Goal: Information Seeking & Learning: Check status

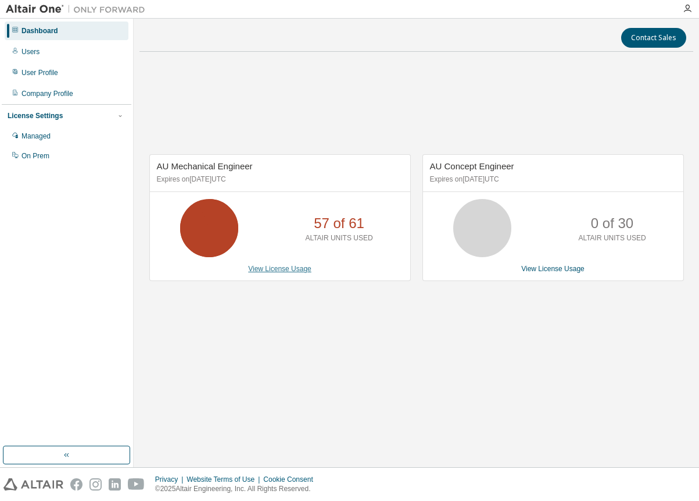
click at [281, 273] on link "View License Usage" at bounding box center [279, 268] width 63 height 8
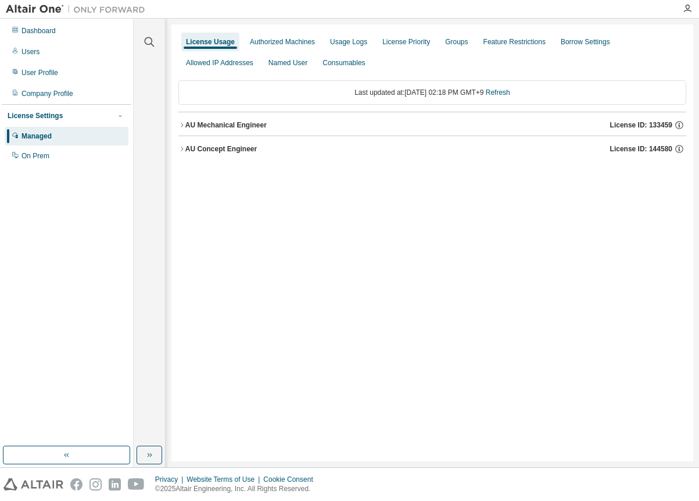
click at [180, 128] on icon "button" at bounding box center [181, 124] width 7 height 7
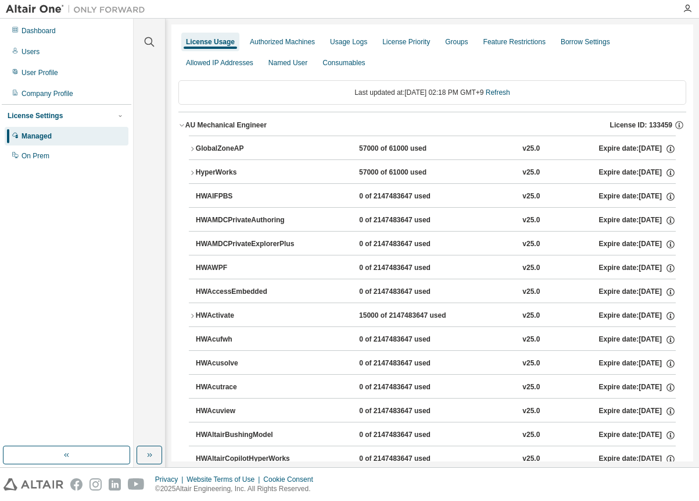
click at [194, 170] on icon "button" at bounding box center [192, 172] width 7 height 7
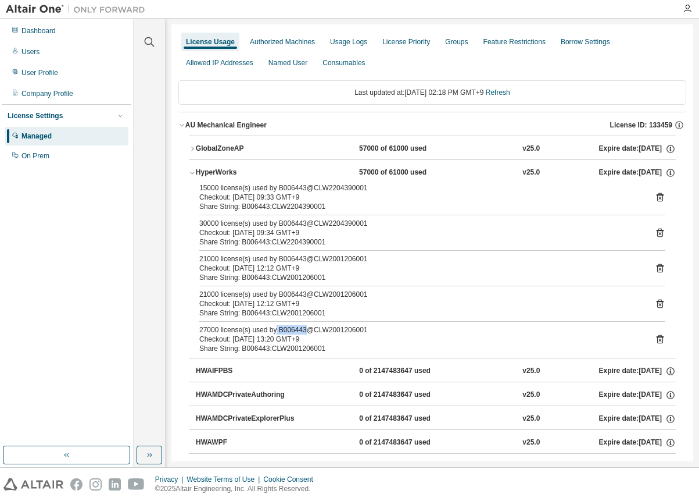
drag, startPoint x: 274, startPoint y: 330, endPoint x: 302, endPoint y: 331, distance: 27.9
click at [302, 331] on div "27000 license(s) used by B006443@CLW2001206001" at bounding box center [418, 329] width 438 height 9
copy div "B006443"
click at [193, 147] on icon "button" at bounding box center [192, 148] width 7 height 7
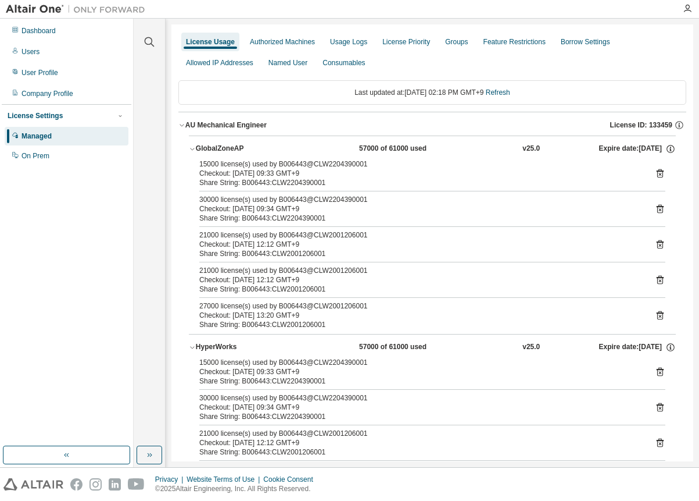
click at [193, 147] on icon "button" at bounding box center [192, 148] width 7 height 7
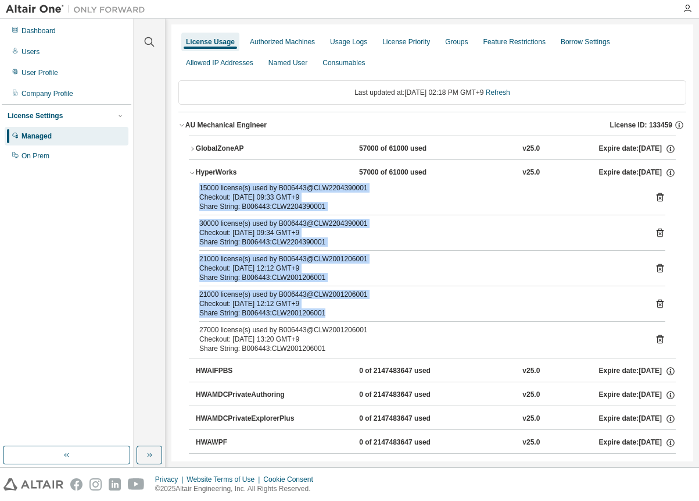
drag, startPoint x: 328, startPoint y: 310, endPoint x: 199, endPoint y: 190, distance: 176.0
click at [199, 190] on div "15000 license(s) used by B006443@CLW2204390001 Checkout: 2025-08-19 09:33 GMT+9…" at bounding box center [432, 270] width 487 height 174
click at [199, 190] on div "15000 license(s) used by B006443@CLW2204390001" at bounding box center [418, 187] width 438 height 9
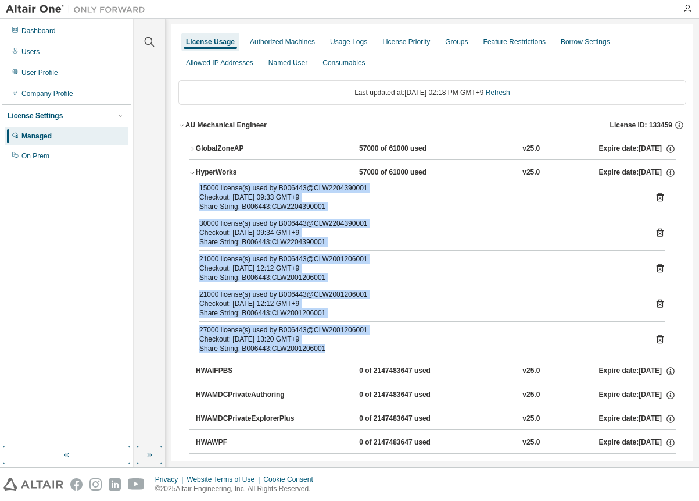
drag, startPoint x: 199, startPoint y: 190, endPoint x: 333, endPoint y: 344, distance: 204.4
click at [333, 344] on div "15000 license(s) used by B006443@CLW2204390001 Checkout: 2025-08-19 09:33 GMT+9…" at bounding box center [432, 270] width 487 height 174
click at [333, 344] on div "Share String: B006443:CLW2001206001" at bounding box center [418, 348] width 438 height 9
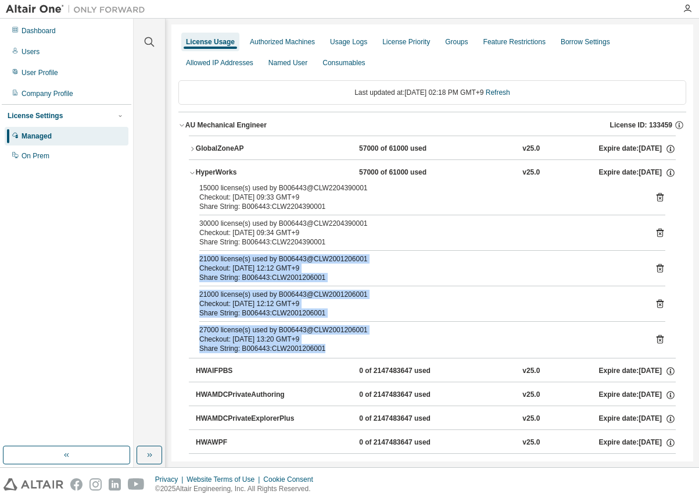
drag, startPoint x: 333, startPoint y: 344, endPoint x: 201, endPoint y: 260, distance: 157.1
click at [201, 260] on div "15000 license(s) used by B006443@CLW2204390001 Checkout: 2025-08-19 09:33 GMT+9…" at bounding box center [432, 270] width 487 height 174
click at [201, 260] on div "21000 license(s) used by B006443@CLW2001206001" at bounding box center [418, 258] width 438 height 9
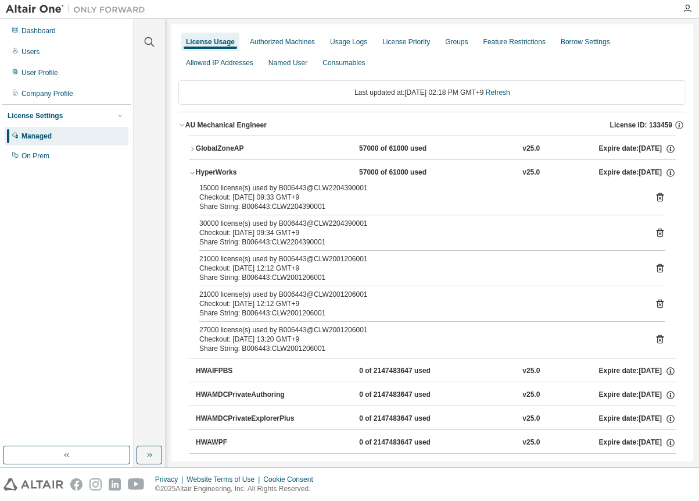
drag, startPoint x: 198, startPoint y: 259, endPoint x: 355, endPoint y: 301, distance: 161.9
click at [355, 301] on div "15000 license(s) used by B006443@CLW2204390001 Checkout: 2025-08-19 09:33 GMT+9…" at bounding box center [432, 270] width 487 height 174
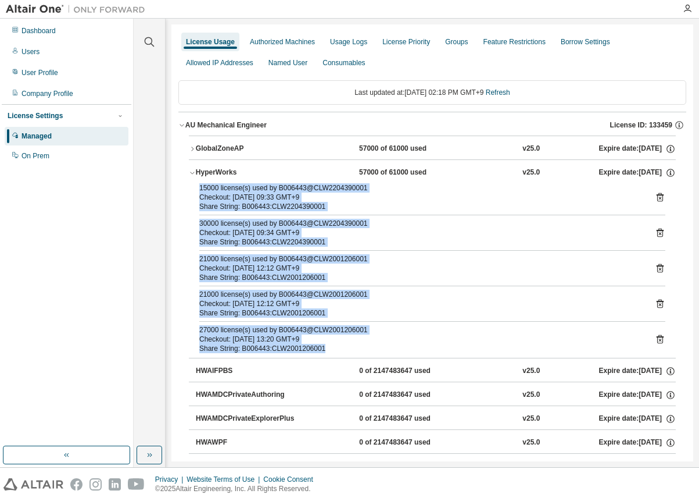
drag, startPoint x: 349, startPoint y: 351, endPoint x: 196, endPoint y: 191, distance: 220.8
click at [196, 191] on div "15000 license(s) used by B006443@CLW2204390001 Checkout: 2025-08-19 09:33 GMT+9…" at bounding box center [432, 270] width 487 height 174
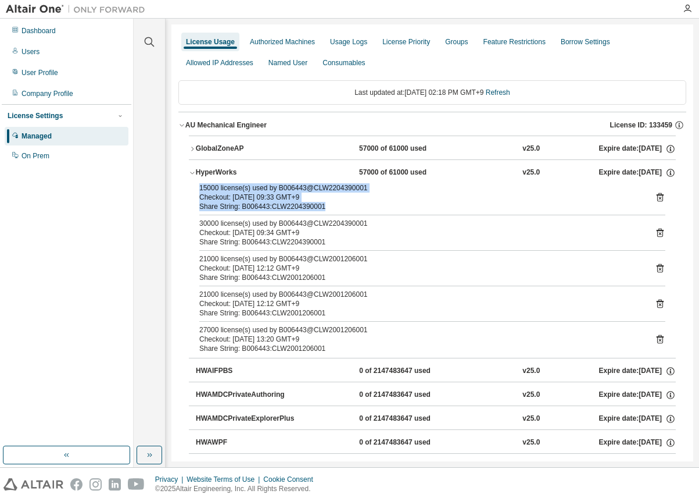
drag, startPoint x: 196, startPoint y: 191, endPoint x: 325, endPoint y: 209, distance: 129.7
click at [325, 209] on div "15000 license(s) used by B006443@CLW2204390001 Checkout: 2025-08-19 09:33 GMT+9…" at bounding box center [432, 270] width 487 height 174
click at [325, 209] on div "Share String: B006443:CLW2204390001" at bounding box center [418, 206] width 438 height 9
drag, startPoint x: 325, startPoint y: 206, endPoint x: 193, endPoint y: 192, distance: 132.8
click at [193, 192] on div "15000 license(s) used by B006443@CLW2204390001 Checkout: 2025-08-19 09:33 GMT+9…" at bounding box center [432, 270] width 487 height 174
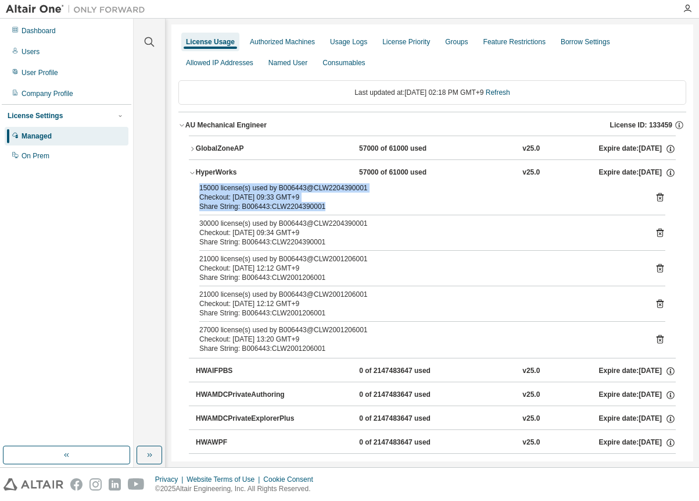
click at [193, 192] on div "15000 license(s) used by B006443@CLW2204390001 Checkout: 2025-08-19 09:33 GMT+9…" at bounding box center [432, 270] width 487 height 174
drag, startPoint x: 193, startPoint y: 188, endPoint x: 320, endPoint y: 209, distance: 128.9
click at [320, 209] on div "15000 license(s) used by B006443@CLW2204390001 Checkout: 2025-08-19 09:33 GMT+9…" at bounding box center [432, 270] width 487 height 174
